Goal: Task Accomplishment & Management: Use online tool/utility

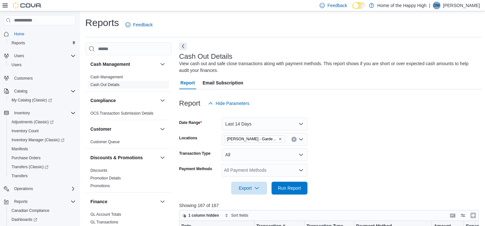
click at [30, 32] on span "Home" at bounding box center [44, 34] width 64 height 8
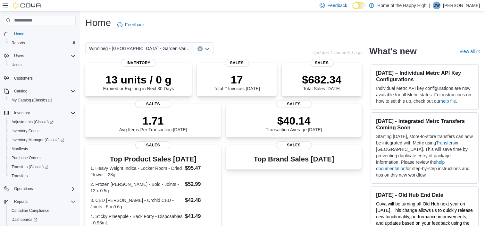
click at [172, 50] on div "Winnipeg - [GEOGRAPHIC_DATA] - Garden Variety" at bounding box center [149, 48] width 128 height 13
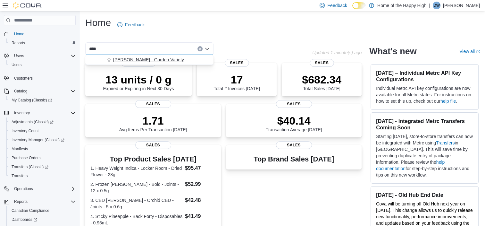
type input "****"
click at [165, 59] on span "[PERSON_NAME] - Garden Variety" at bounding box center [148, 59] width 71 height 6
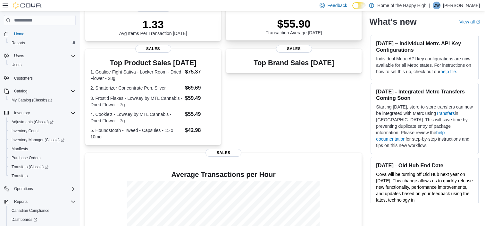
scroll to position [159, 0]
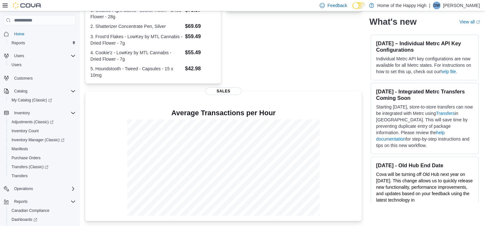
click at [377, 211] on div "[PERSON_NAME] - Garden Variety Updated 1 minute(s) ago 8 units / 0 g Expired or…" at bounding box center [282, 53] width 394 height 336
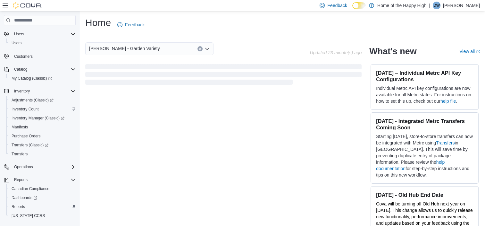
scroll to position [44, 0]
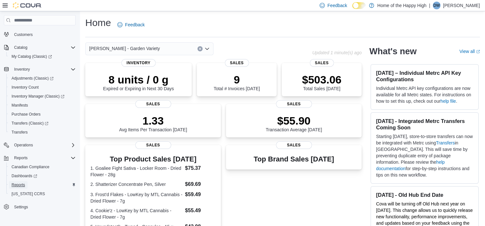
click at [16, 185] on span "Reports" at bounding box center [18, 184] width 13 height 5
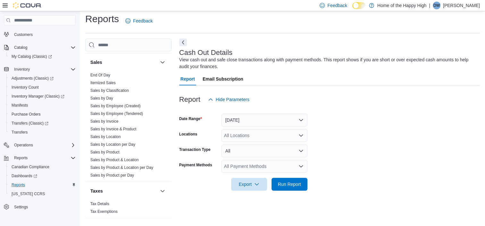
scroll to position [417, 0]
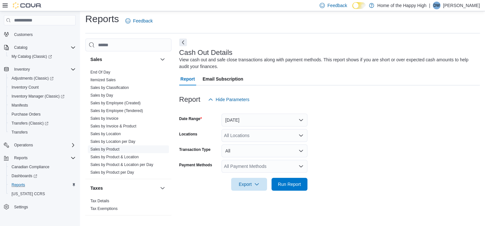
click at [111, 147] on link "Sales by Product" at bounding box center [104, 149] width 29 height 4
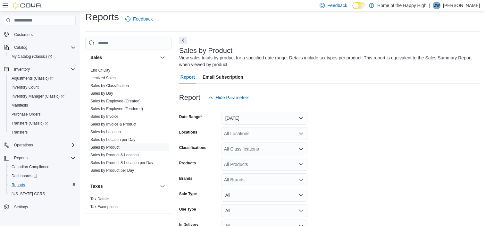
scroll to position [21, 0]
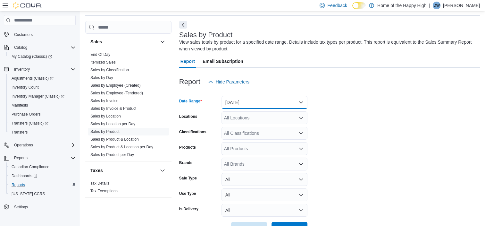
click at [259, 105] on button "[DATE]" at bounding box center [264, 102] width 86 height 13
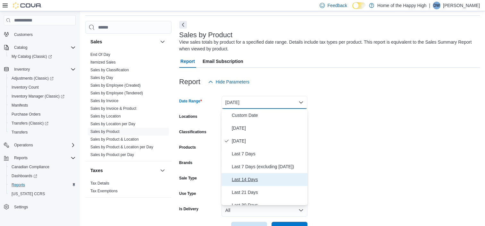
click at [245, 177] on span "Last 14 Days" at bounding box center [268, 179] width 73 height 8
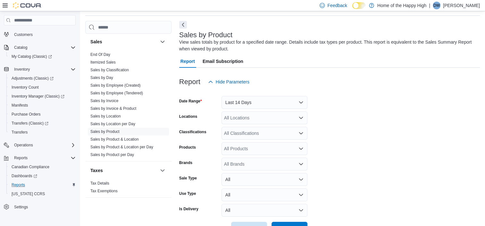
click at [396, 139] on form "Date Range Last 14 Days Locations All Locations Classifications All Classificat…" at bounding box center [329, 161] width 300 height 146
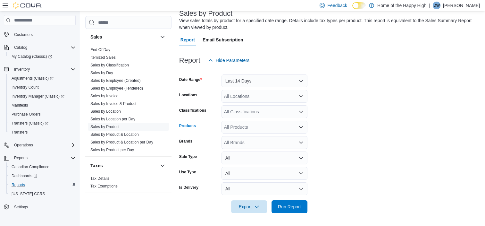
click at [247, 127] on div "All Products" at bounding box center [264, 126] width 86 height 13
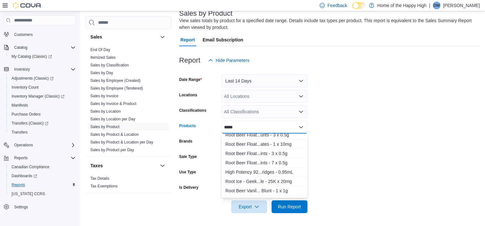
scroll to position [0, 0]
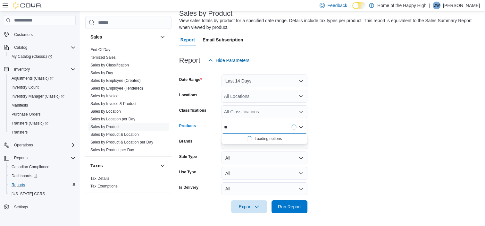
type input "*"
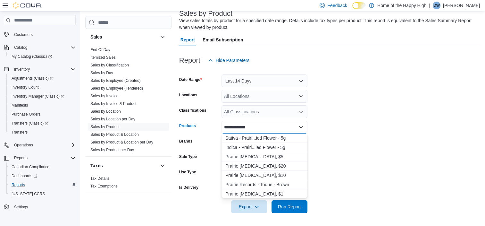
type input "**********"
click at [256, 138] on div "Sativa - Prairi...ied Flower - 5g" at bounding box center [264, 138] width 78 height 6
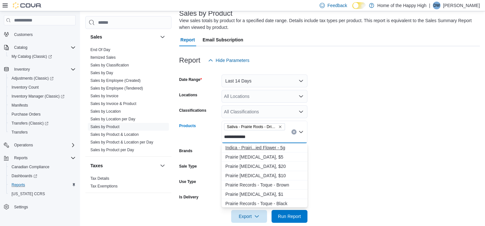
type input "**********"
click at [249, 147] on div "Indica - Prairi...ied Flower - 5g" at bounding box center [264, 147] width 78 height 6
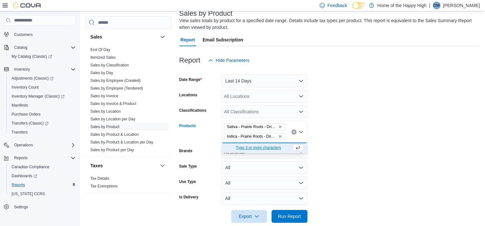
click at [428, 128] on form "Date Range Last 14 Days Locations All Locations Classifications All Classificat…" at bounding box center [329, 145] width 300 height 156
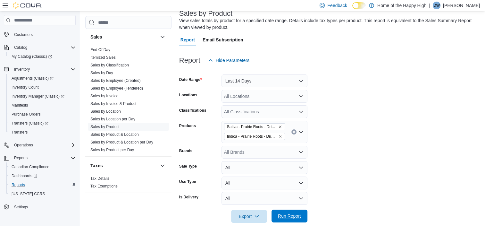
click at [291, 213] on span "Run Report" at bounding box center [289, 215] width 23 height 6
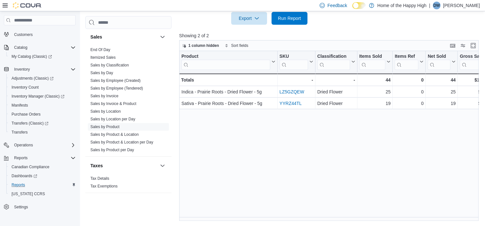
click at [343, 207] on div "Product Click to view column header actions SKU Click to view column header act…" at bounding box center [330, 136] width 302 height 170
click at [480, 124] on div "Product Click to view column header actions SKU Click to view column header act…" at bounding box center [330, 136] width 302 height 170
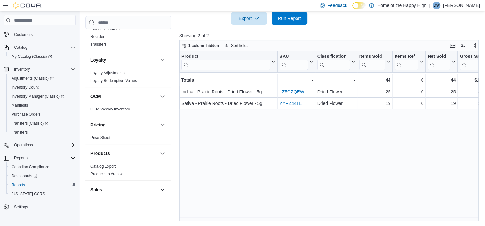
scroll to position [225, 0]
